Goal: Task Accomplishment & Management: Use online tool/utility

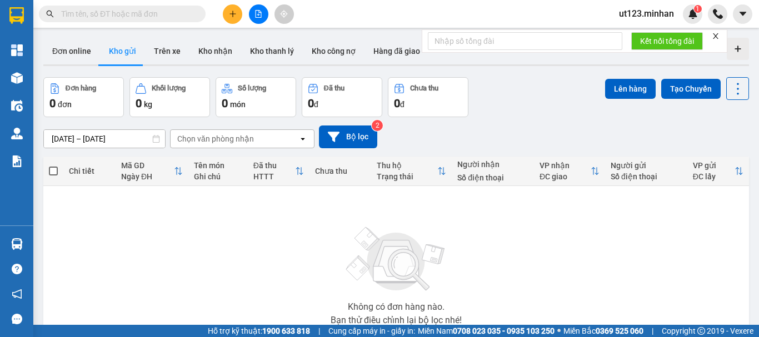
click at [132, 8] on input "text" at bounding box center [126, 14] width 131 height 12
click at [250, 11] on button at bounding box center [258, 13] width 19 height 19
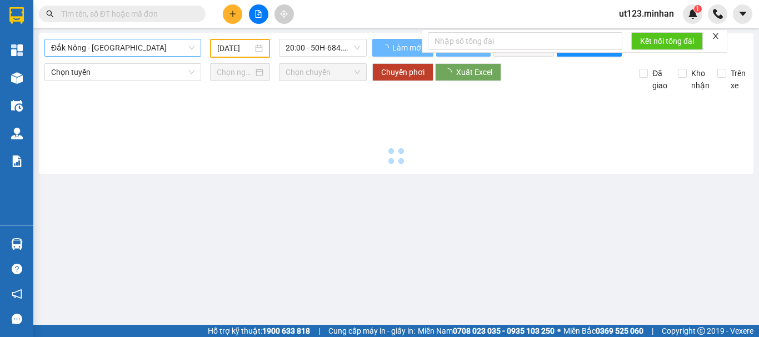
click at [152, 50] on span "Đắk Nông - [GEOGRAPHIC_DATA]" at bounding box center [122, 47] width 143 height 17
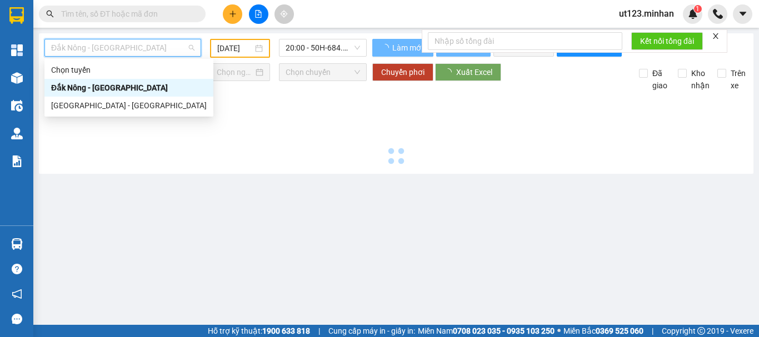
type input "[DATE]"
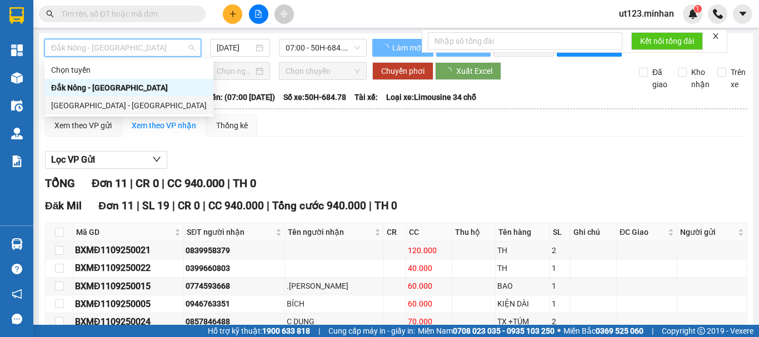
click at [137, 100] on div "[GEOGRAPHIC_DATA] - [GEOGRAPHIC_DATA]" at bounding box center [129, 105] width 156 height 12
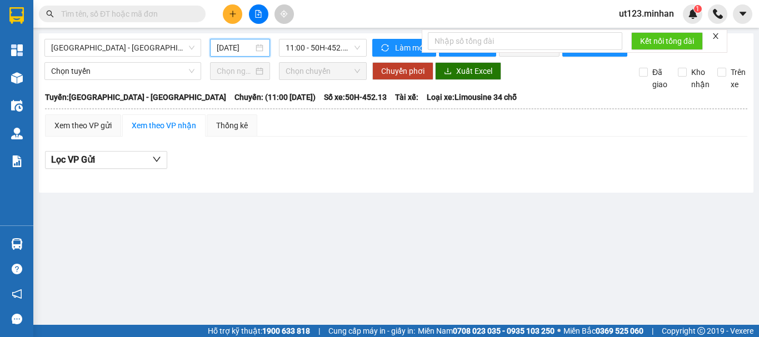
click at [250, 44] on input "[DATE]" at bounding box center [235, 48] width 37 height 12
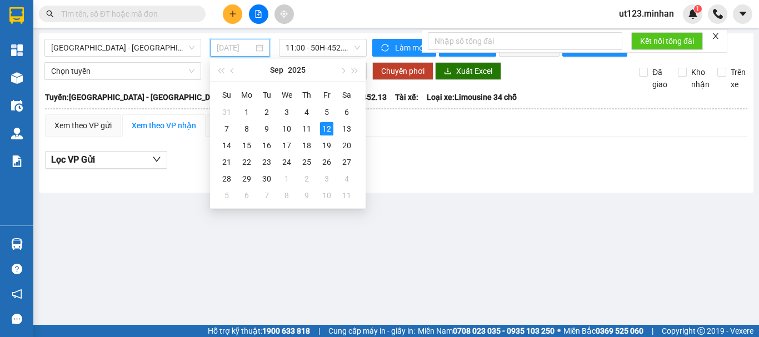
drag, startPoint x: 305, startPoint y: 123, endPoint x: 323, endPoint y: 86, distance: 41.5
click at [305, 123] on div "11" at bounding box center [306, 128] width 13 height 13
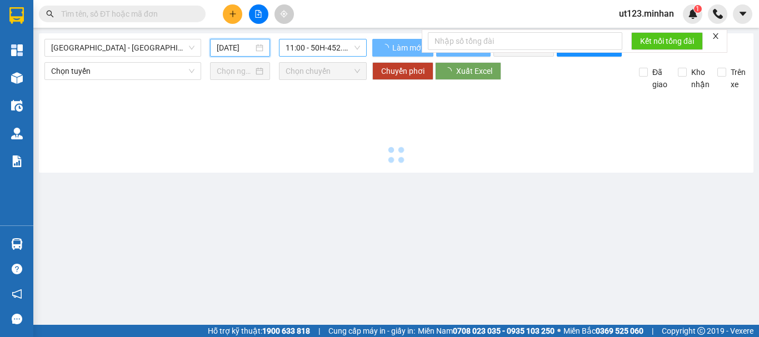
type input "[DATE]"
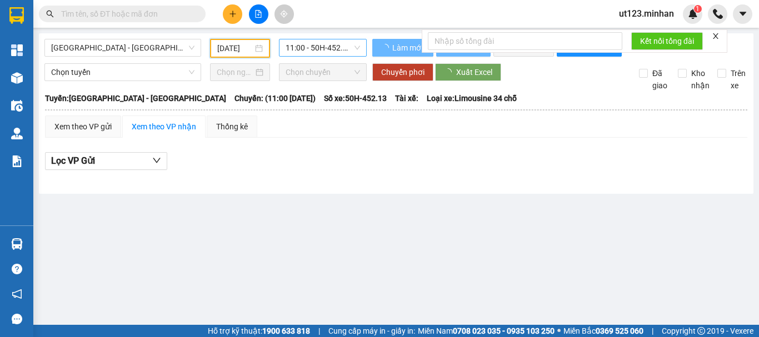
click at [334, 47] on span "11:00 - 50H-452.13" at bounding box center [323, 47] width 74 height 17
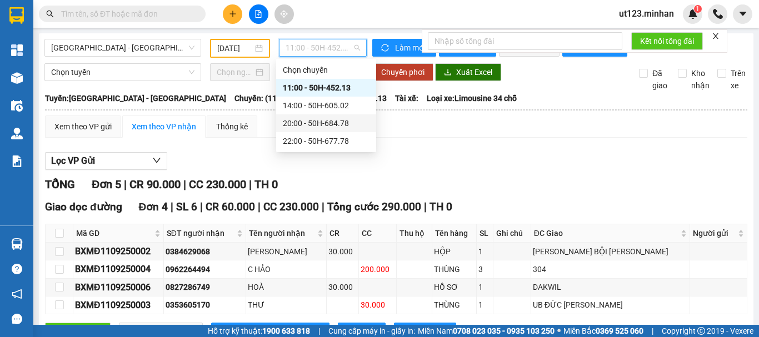
click at [349, 124] on div "20:00 - 50H-684.78" at bounding box center [326, 123] width 87 height 12
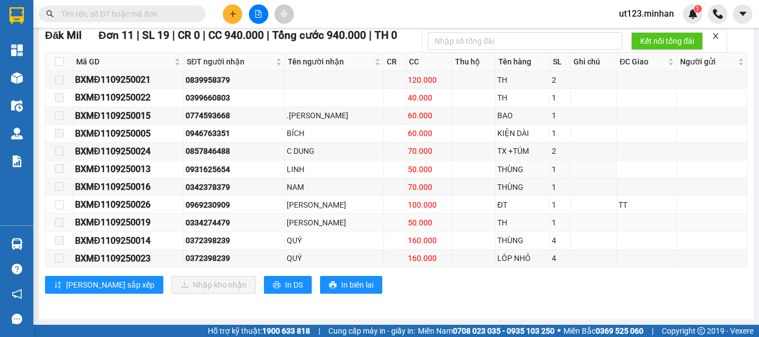
scroll to position [180, 0]
click at [217, 78] on div "0839958379" at bounding box center [234, 80] width 97 height 12
copy div "0839958379"
click at [222, 109] on td "0774593668" at bounding box center [234, 116] width 101 height 18
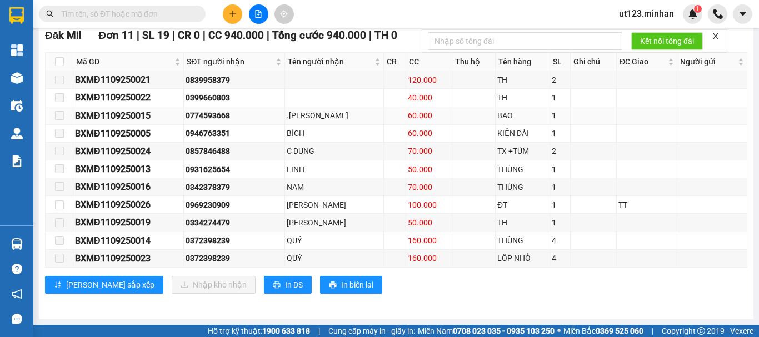
click at [223, 109] on td "0774593668" at bounding box center [234, 116] width 101 height 18
click at [222, 116] on div "0774593668" at bounding box center [234, 115] width 97 height 12
copy div "0774593668"
click at [213, 137] on div "0946763351" at bounding box center [234, 133] width 97 height 12
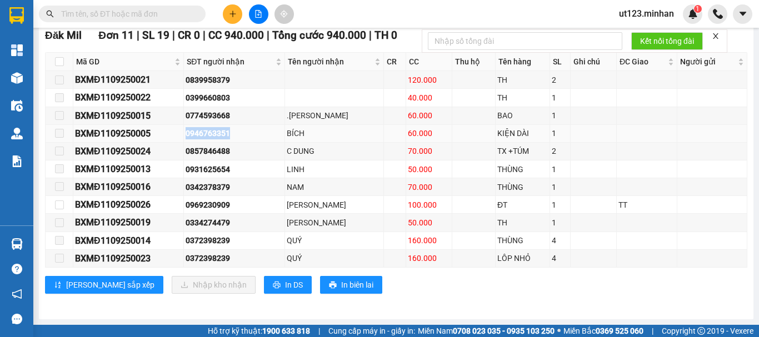
click at [213, 137] on div "0946763351" at bounding box center [234, 133] width 97 height 12
copy div "0946763351"
click at [216, 172] on div "0931625654" at bounding box center [234, 169] width 97 height 12
click at [217, 172] on div "0931625654" at bounding box center [234, 169] width 97 height 12
copy div "0931625654"
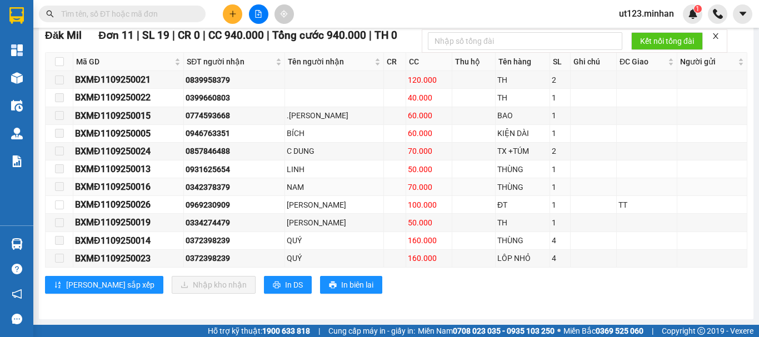
click at [204, 182] on div "0342378379" at bounding box center [234, 187] width 97 height 12
click at [205, 182] on div "0342378379" at bounding box center [234, 187] width 97 height 12
copy div "0342378379"
click at [216, 222] on div "0334274479" at bounding box center [234, 223] width 97 height 12
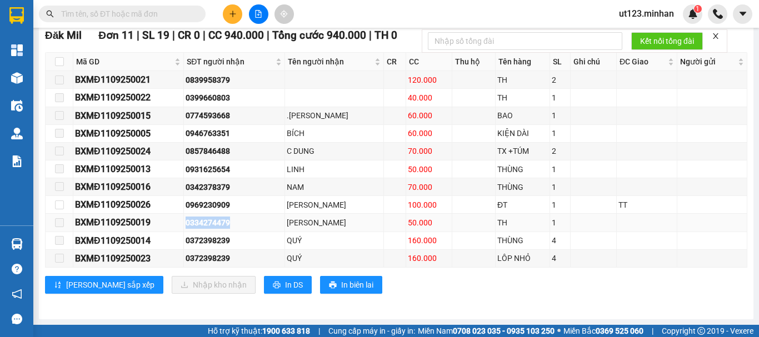
copy div "0334274479"
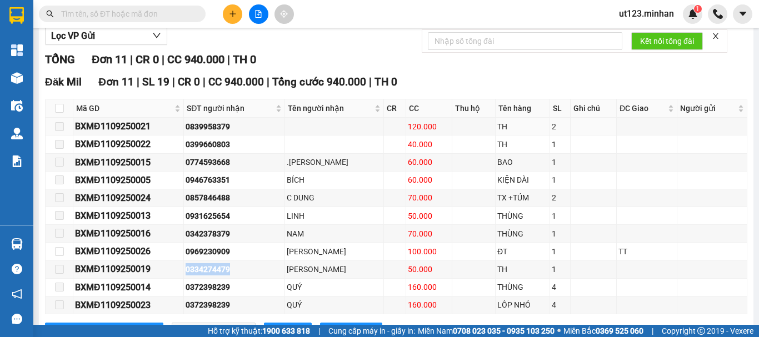
scroll to position [13, 0]
